Goal: Task Accomplishment & Management: Manage account settings

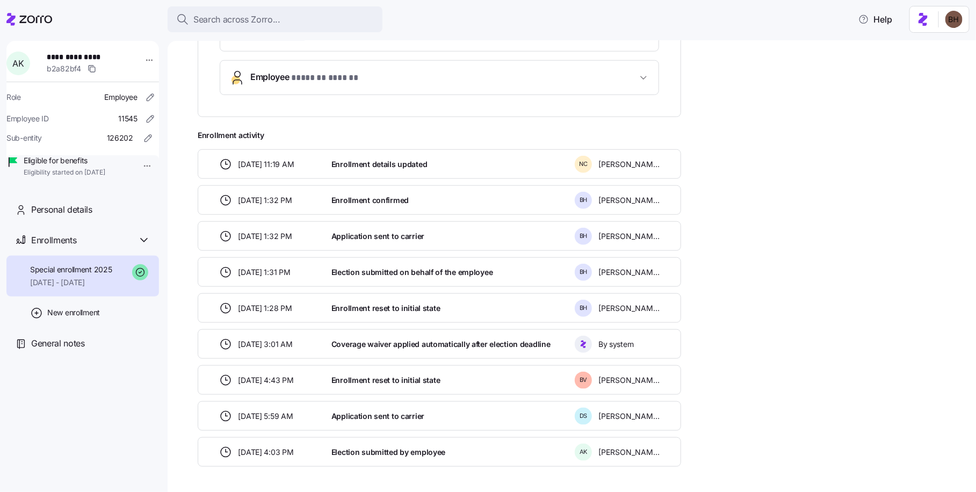
scroll to position [424, 0]
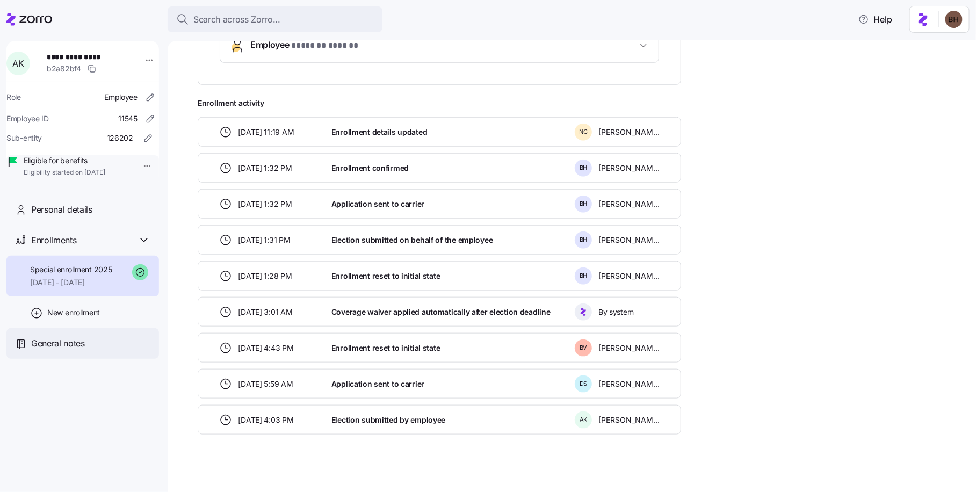
click at [71, 359] on div "General notes" at bounding box center [82, 343] width 153 height 31
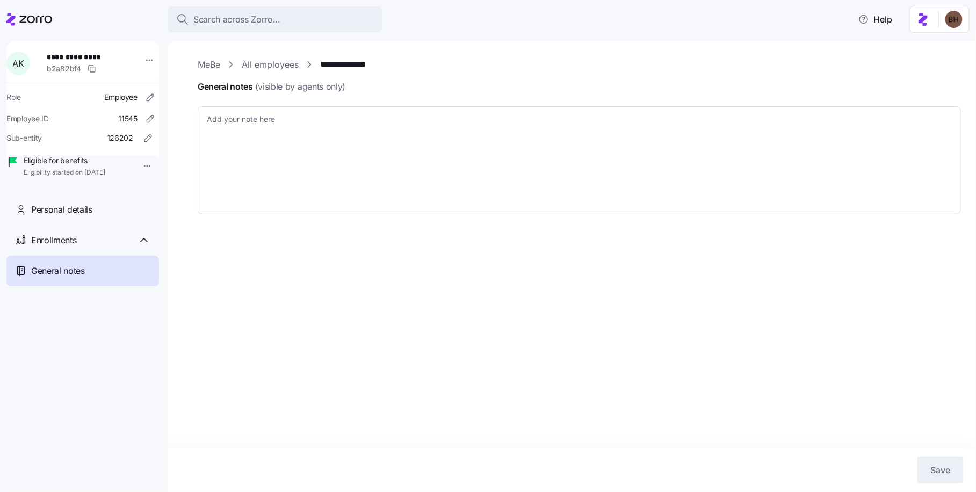
type textarea "x"
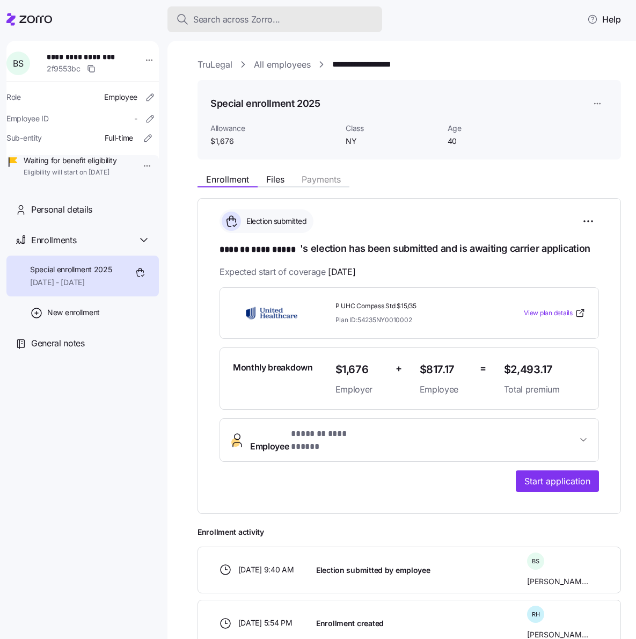
click at [219, 20] on span "Search across Zorro..." at bounding box center [236, 19] width 87 height 13
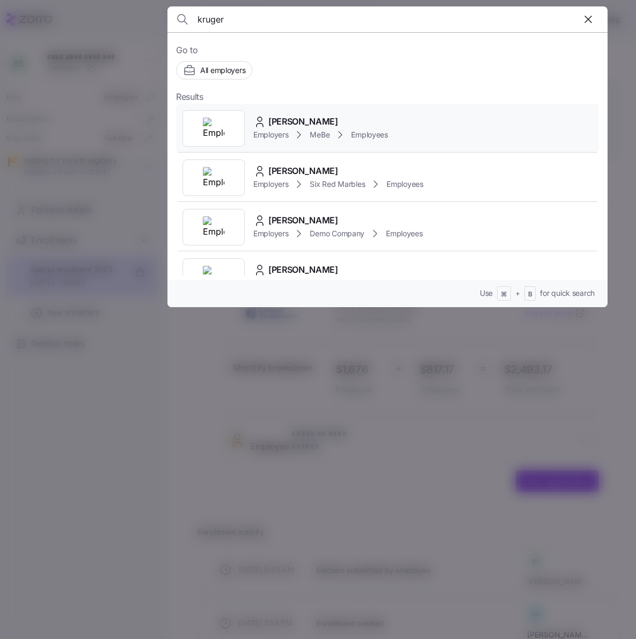
type input "kruger"
click at [295, 115] on span "[PERSON_NAME]" at bounding box center [304, 121] width 70 height 13
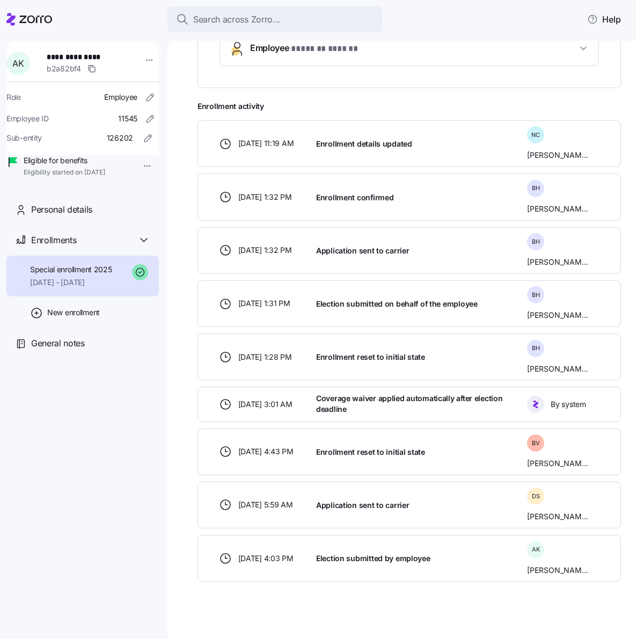
scroll to position [400, 0]
